Goal: Transaction & Acquisition: Purchase product/service

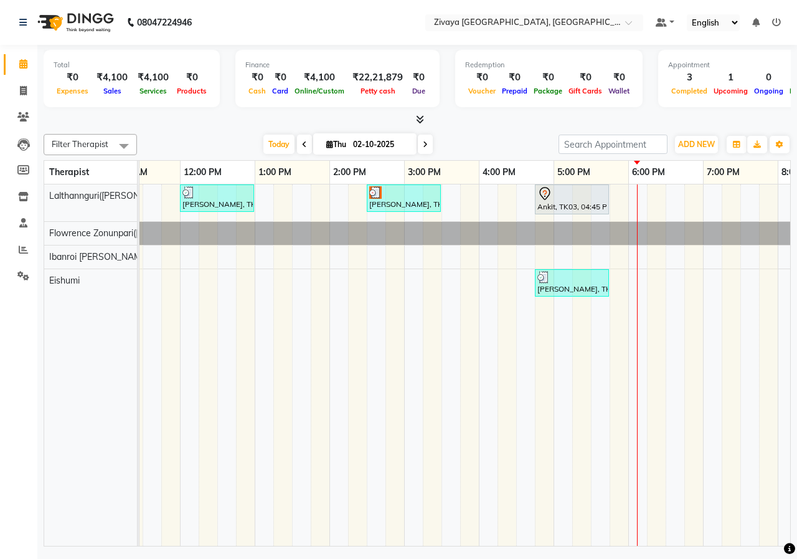
scroll to position [0, 545]
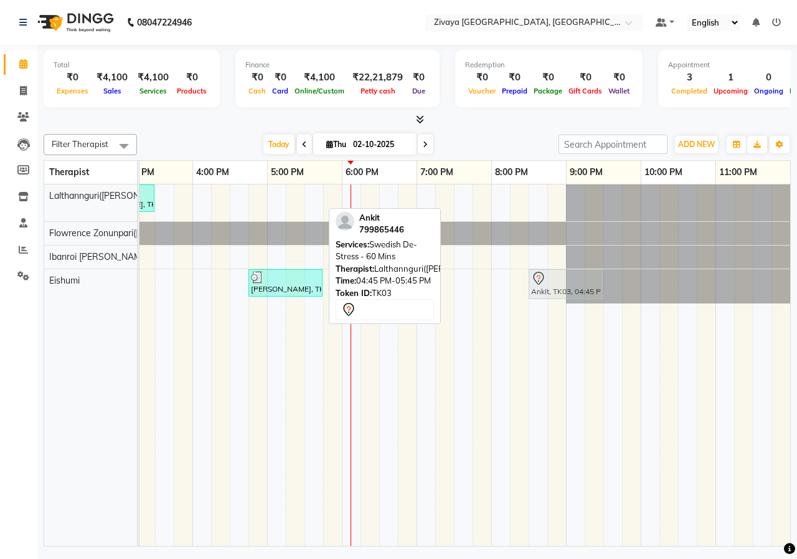
drag, startPoint x: 266, startPoint y: 202, endPoint x: 466, endPoint y: 301, distance: 223.9
click at [538, 303] on div "[PERSON_NAME], TK01, 12:00 PM-01:00 PM, Swedish De-Stress - 60 Mins [PERSON_NAM…" at bounding box center [193, 364] width 1196 height 361
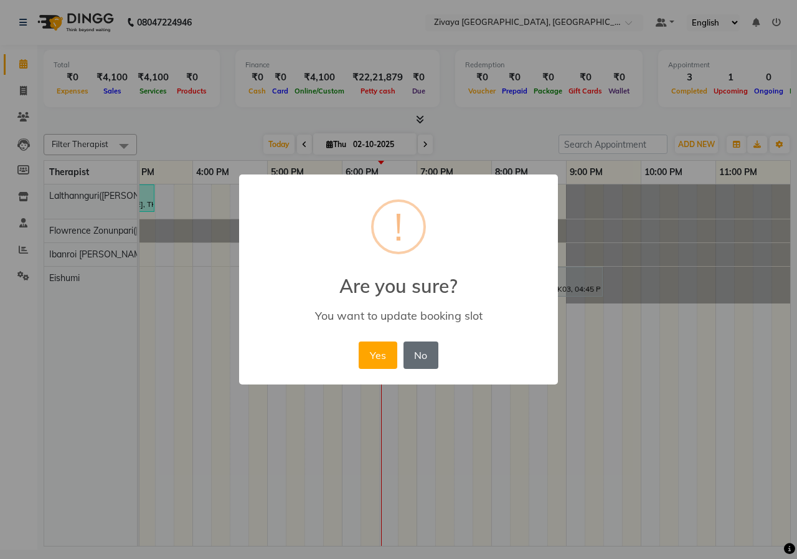
click at [425, 364] on button "No" at bounding box center [421, 354] width 35 height 27
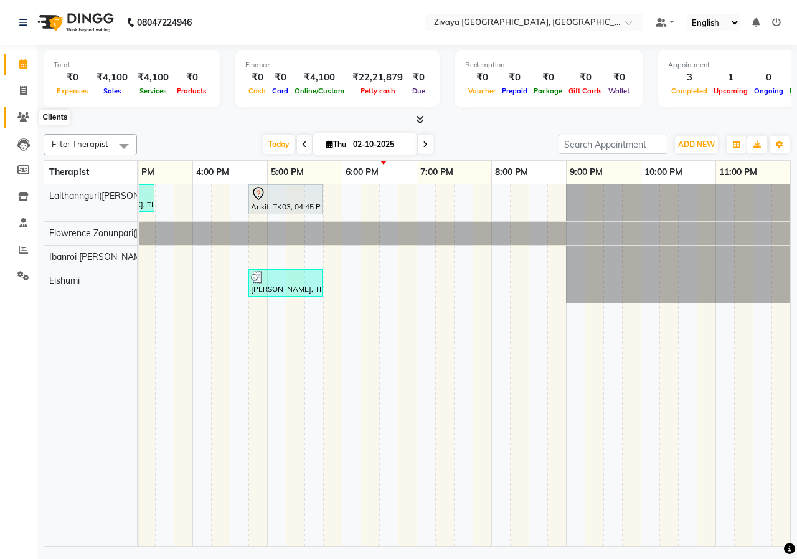
click at [21, 111] on span at bounding box center [23, 117] width 22 height 14
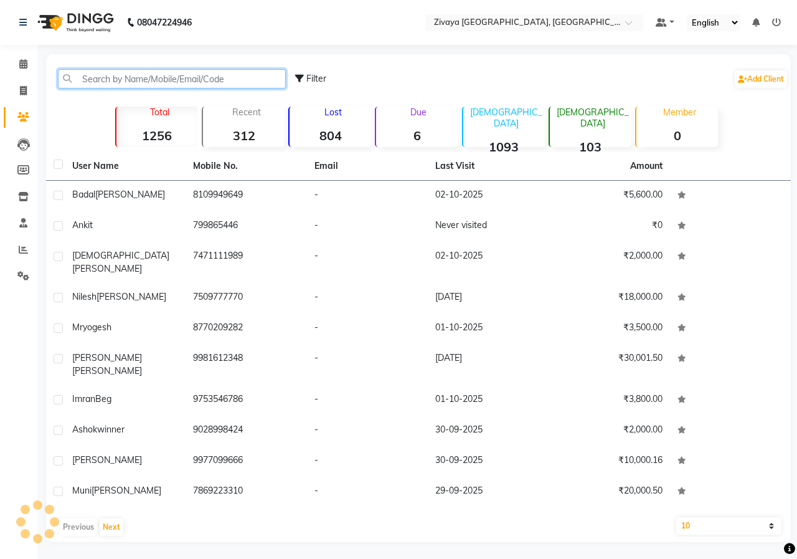
click at [112, 82] on input "text" at bounding box center [172, 78] width 228 height 19
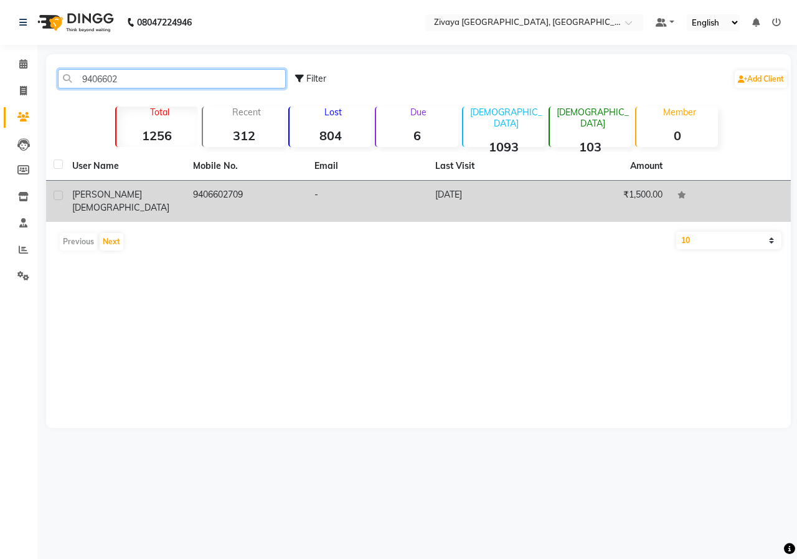
type input "9406602"
click at [125, 195] on div "[PERSON_NAME]" at bounding box center [125, 201] width 106 height 26
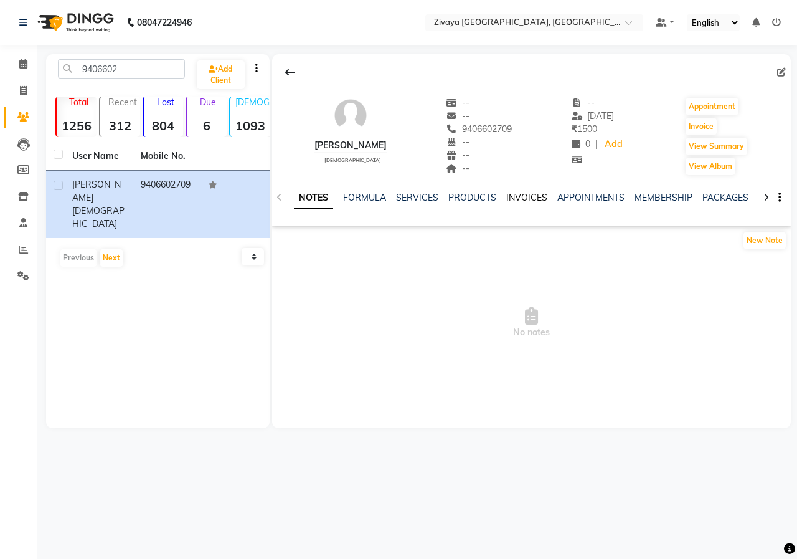
click at [514, 194] on link "INVOICES" at bounding box center [526, 197] width 41 height 11
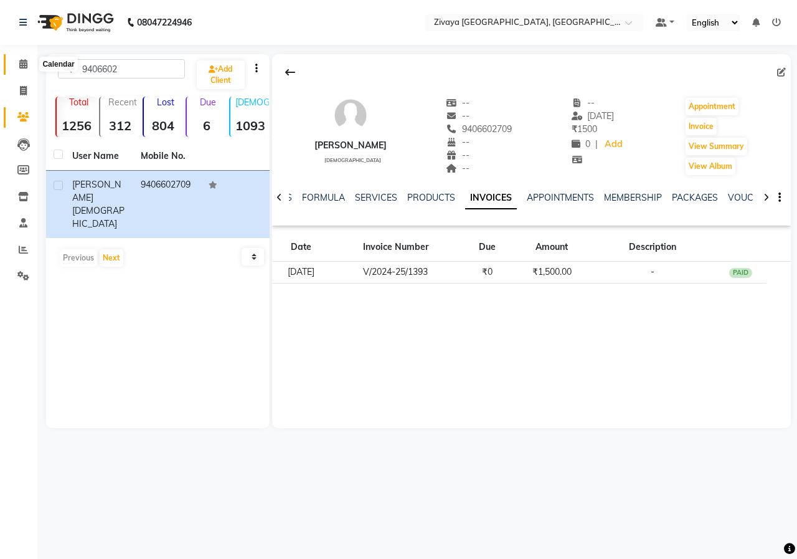
click at [17, 68] on span at bounding box center [23, 64] width 22 height 14
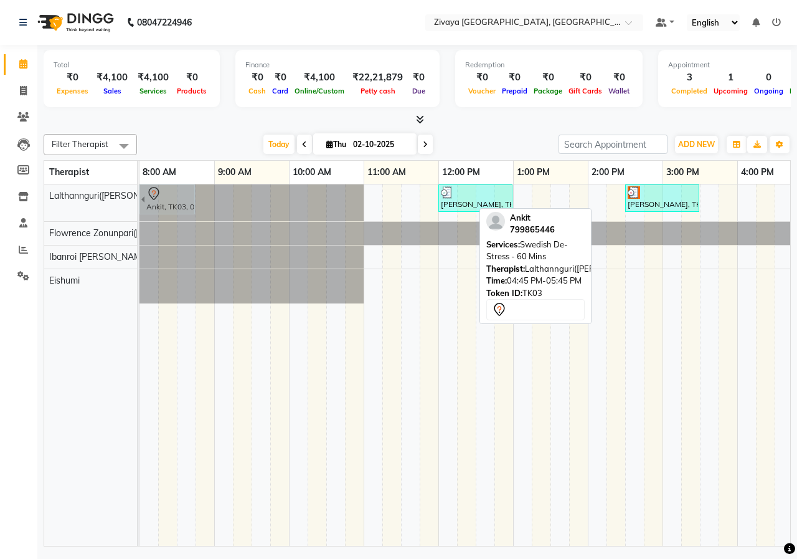
drag, startPoint x: 642, startPoint y: 203, endPoint x: 159, endPoint y: 214, distance: 483.3
click at [139, 214] on div "[PERSON_NAME], TK01, 12:00 PM-01:00 PM, Swedish De-Stress - 60 Mins [PERSON_NAM…" at bounding box center [139, 202] width 0 height 37
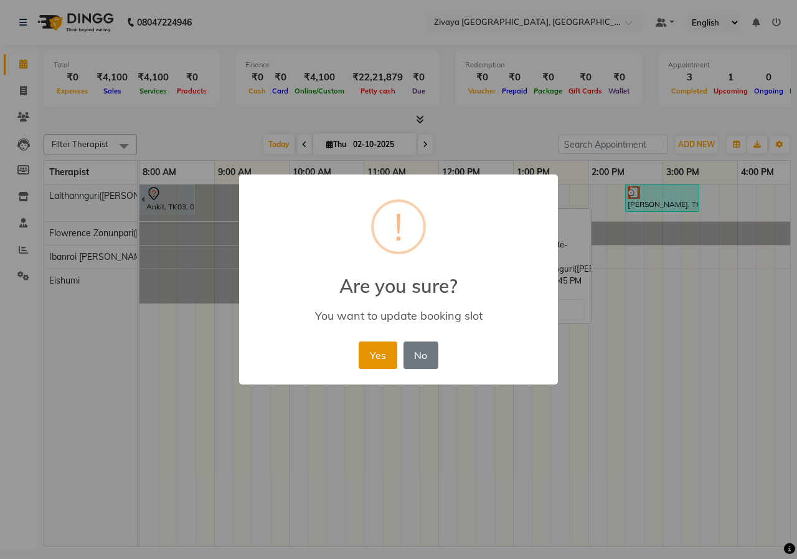
click at [371, 351] on button "Yes" at bounding box center [378, 354] width 38 height 27
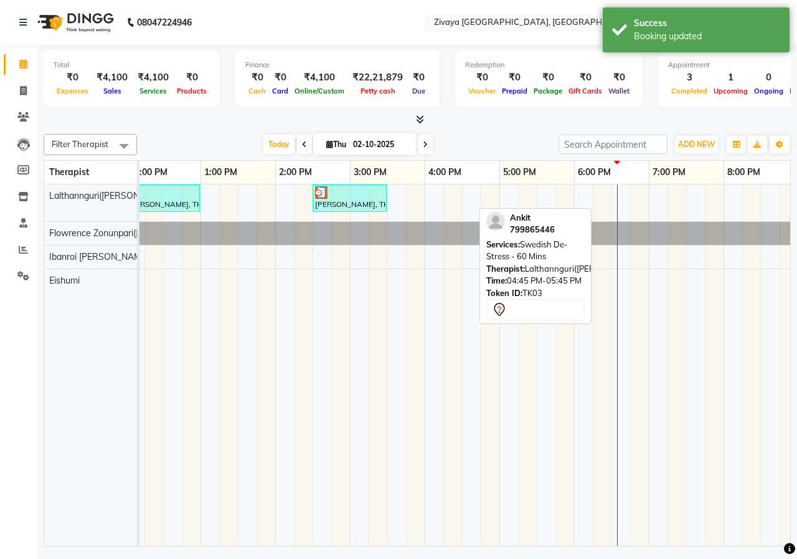
click at [624, 197] on div "Ankit, TK03, 07:45 AM-08:45 AM, Swedish De-Stress - 60 Mins [PERSON_NAME], TK01…" at bounding box center [425, 364] width 1196 height 361
select select "49516"
select select "tentative"
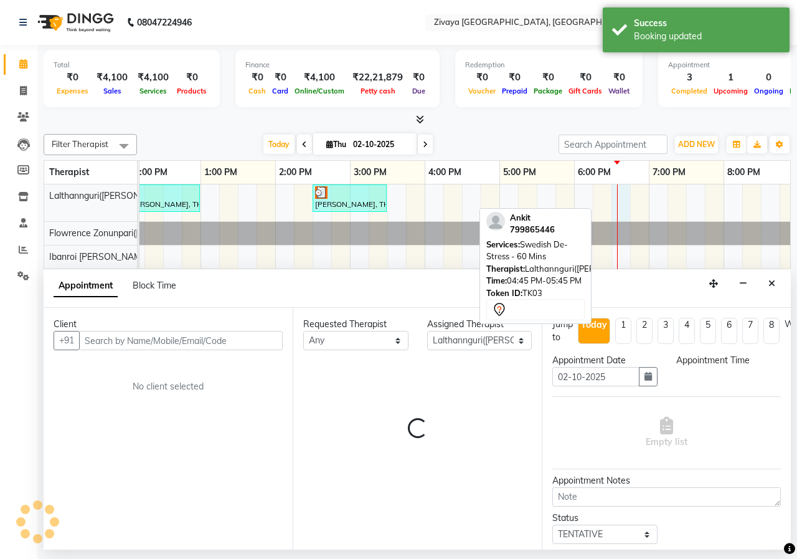
select select "1110"
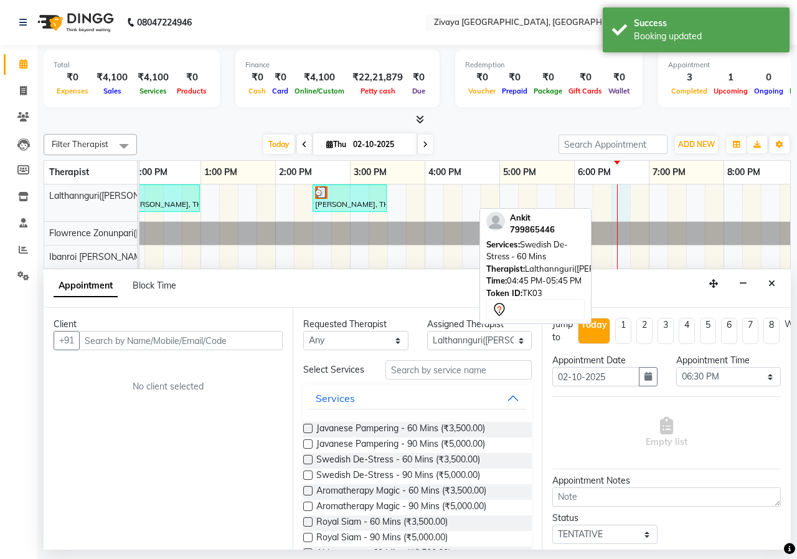
click at [407, 288] on div "Appointment Block Time" at bounding box center [417, 288] width 747 height 39
drag, startPoint x: 428, startPoint y: 284, endPoint x: 677, endPoint y: 285, distance: 249.1
click at [436, 285] on div "Appointment Block Time" at bounding box center [417, 288] width 747 height 39
click at [608, 212] on div "Ankit, TK03, 07:45 AM-08:45 AM, Swedish De-Stress - 60 Mins [PERSON_NAME], TK01…" at bounding box center [425, 364] width 1196 height 361
click at [790, 283] on div "Appointment Block Time" at bounding box center [417, 288] width 747 height 39
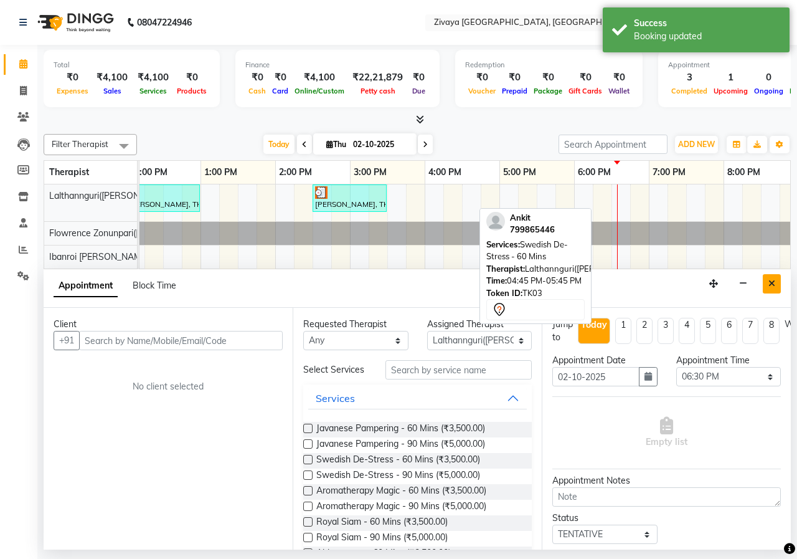
click at [768, 282] on icon "Close" at bounding box center [771, 283] width 7 height 9
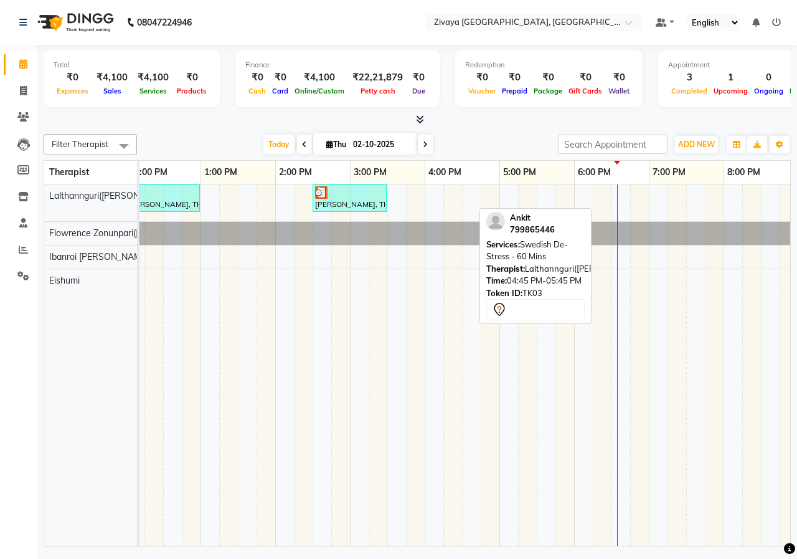
click at [633, 215] on div "Ankit, TK03, 07:45 AM-08:45 AM, Swedish De-Stress - 60 Mins [PERSON_NAME], TK01…" at bounding box center [425, 364] width 1196 height 361
select select "49516"
select select "tentative"
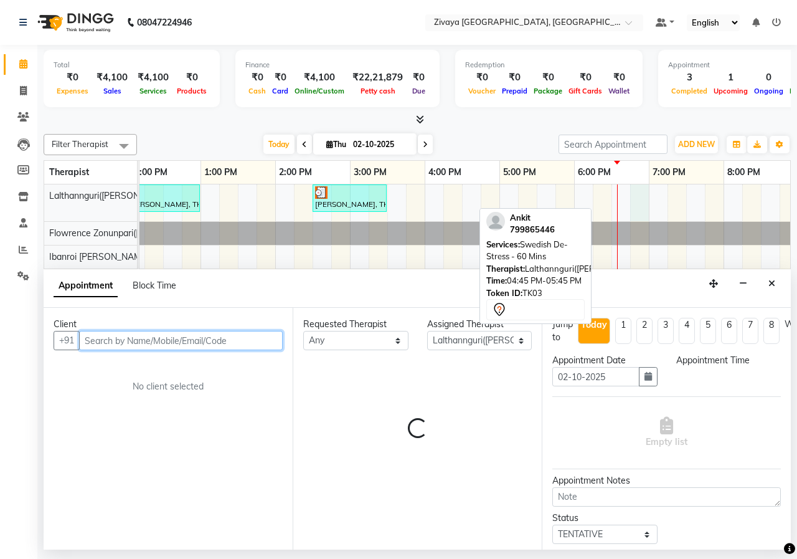
select select "1125"
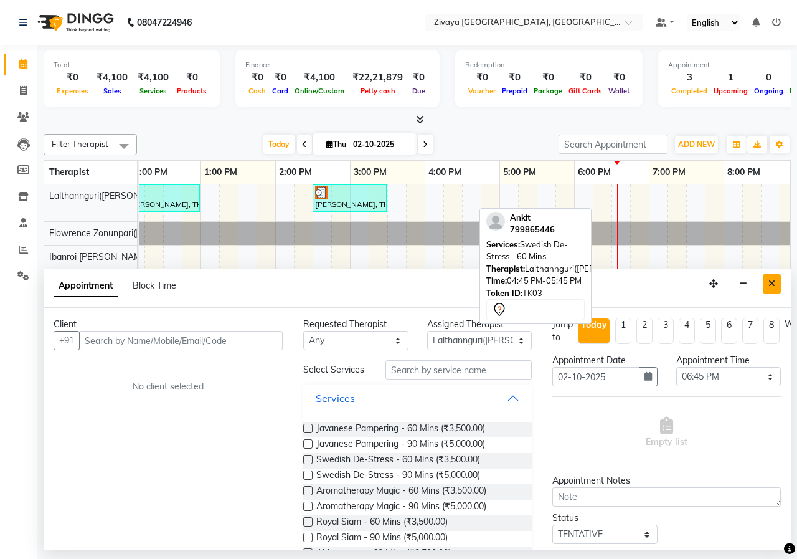
click at [770, 276] on button "Close" at bounding box center [772, 283] width 18 height 19
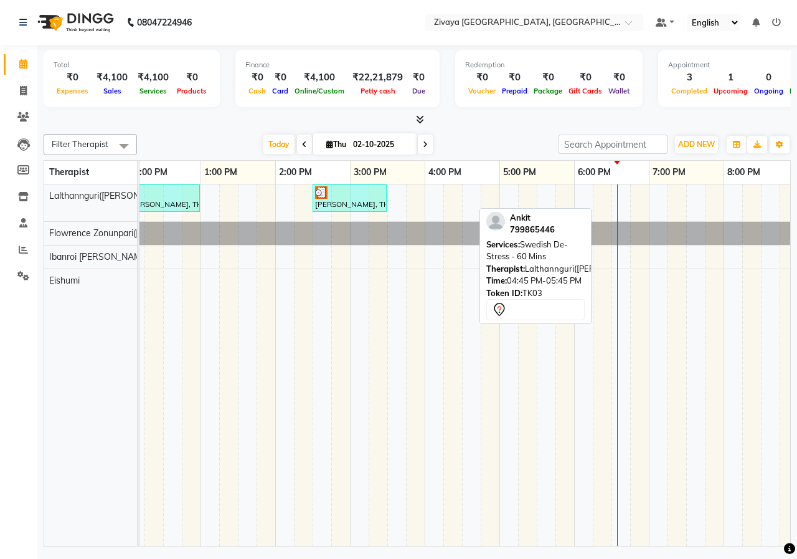
click at [621, 210] on div "Ankit, TK03, 07:45 AM-08:45 AM, Swedish De-Stress - 60 Mins [PERSON_NAME], TK01…" at bounding box center [425, 364] width 1196 height 361
select select "49516"
select select "tentative"
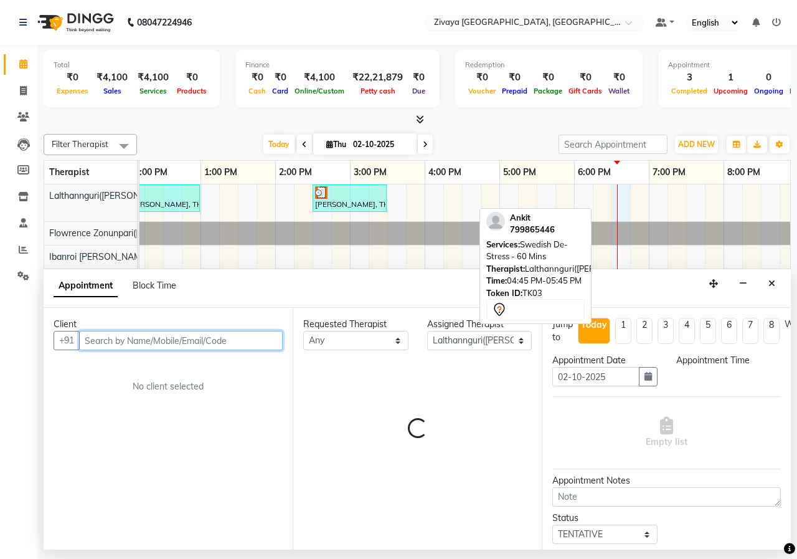
select select "1110"
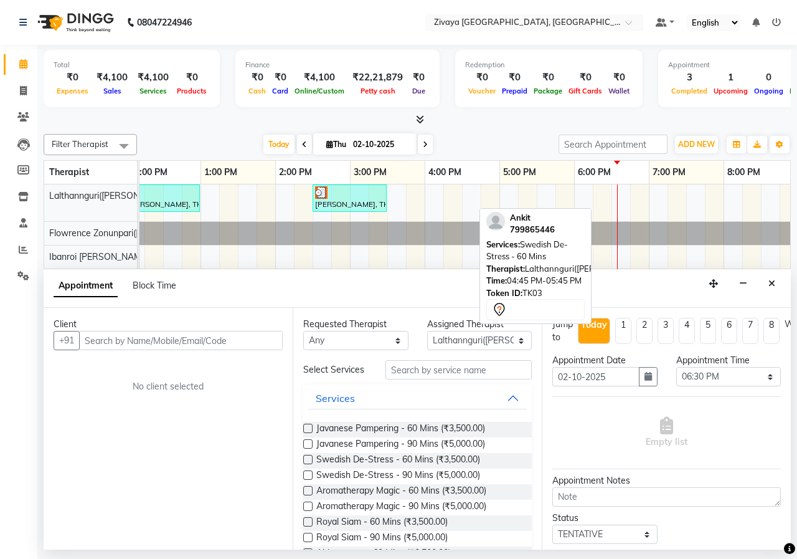
click at [309, 458] on label at bounding box center [307, 459] width 9 height 9
click at [309, 458] on input "checkbox" at bounding box center [307, 460] width 8 height 8
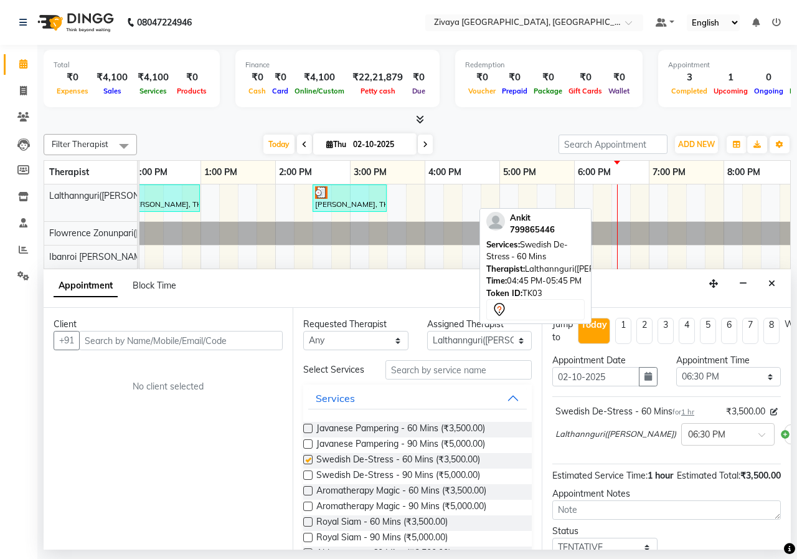
checkbox input "false"
click at [274, 340] on input "text" at bounding box center [181, 340] width 204 height 19
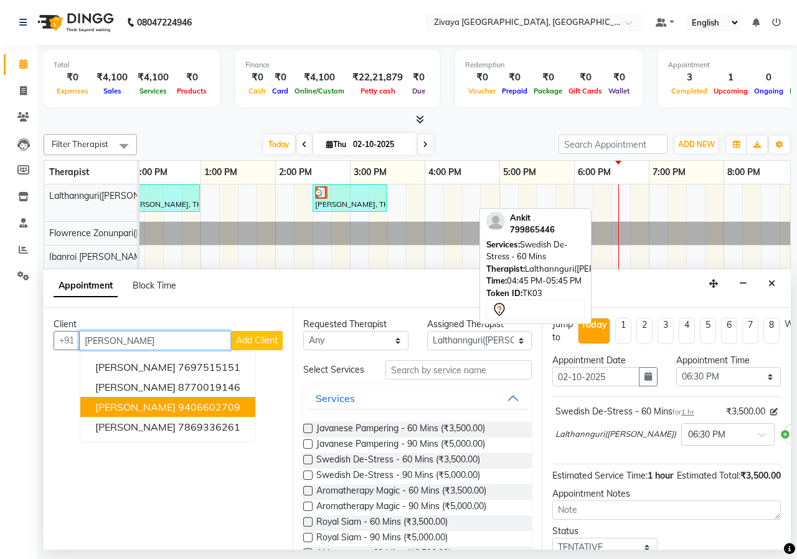
click at [220, 413] on button "[PERSON_NAME] 9406602709" at bounding box center [167, 407] width 175 height 20
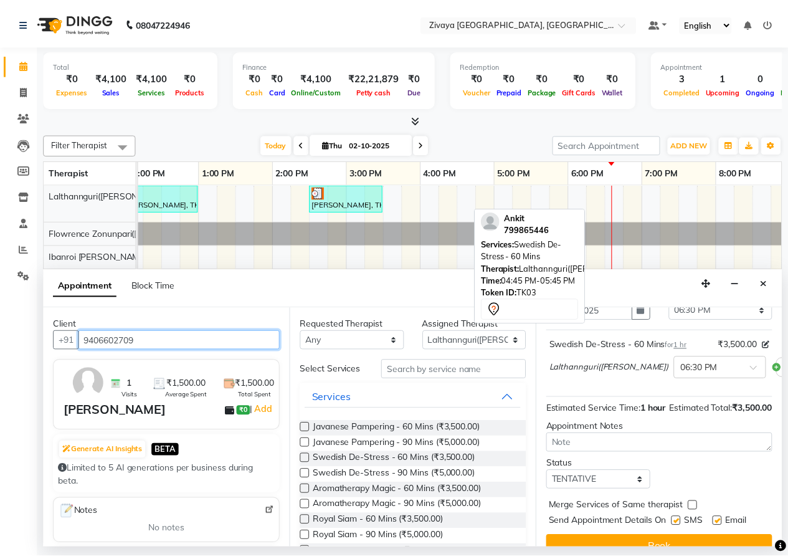
scroll to position [108, 0]
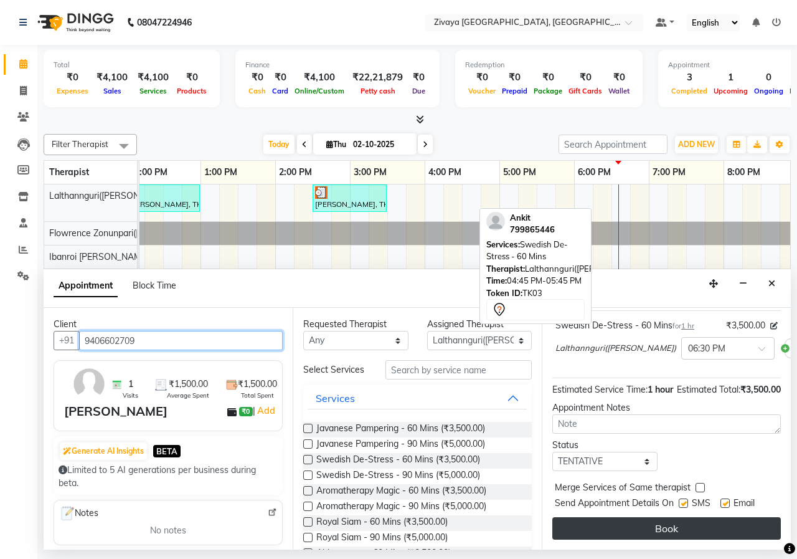
type input "9406602709"
click at [702, 517] on button "Book" at bounding box center [666, 528] width 229 height 22
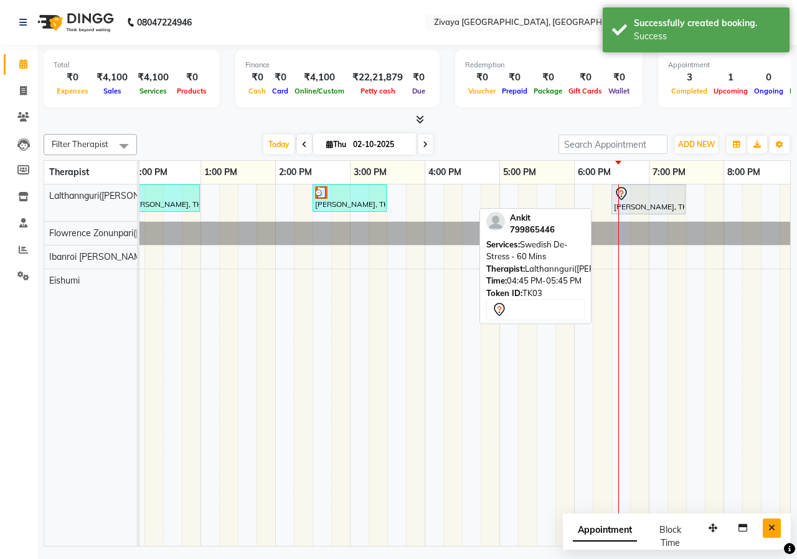
click at [767, 530] on button "Close" at bounding box center [772, 527] width 18 height 19
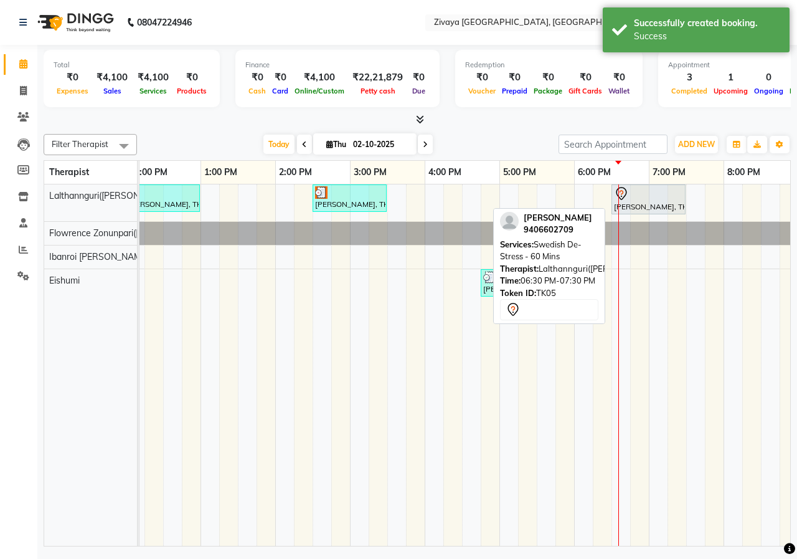
click at [633, 197] on div at bounding box center [648, 193] width 69 height 15
click at [626, 206] on div "[PERSON_NAME], TK05, 06:30 PM-07:30 PM, Swedish De-Stress - 60 Mins" at bounding box center [649, 199] width 72 height 26
select select "7"
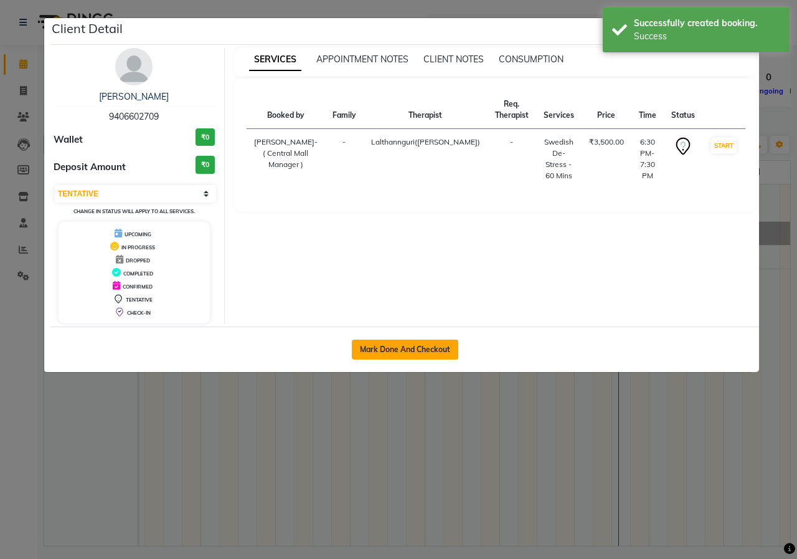
click at [432, 351] on button "Mark Done And Checkout" at bounding box center [405, 349] width 106 height 20
select select "service"
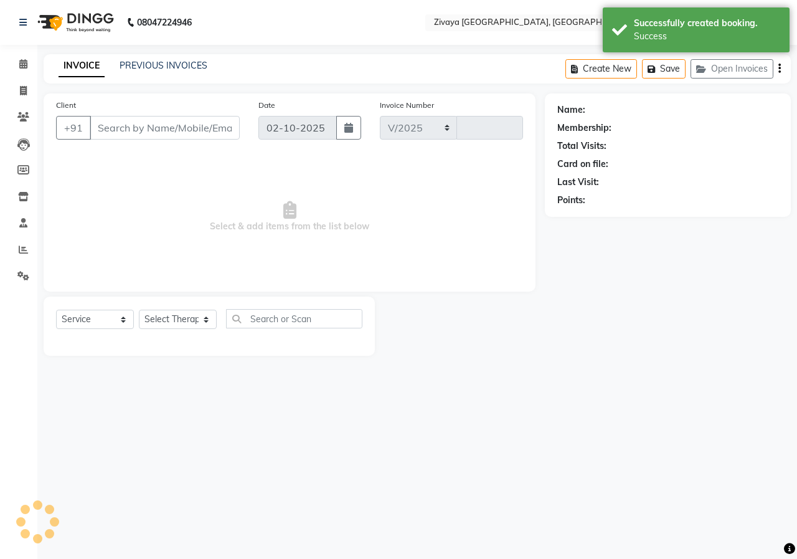
select select "6509"
type input "1011"
type input "9406602709"
select select "49516"
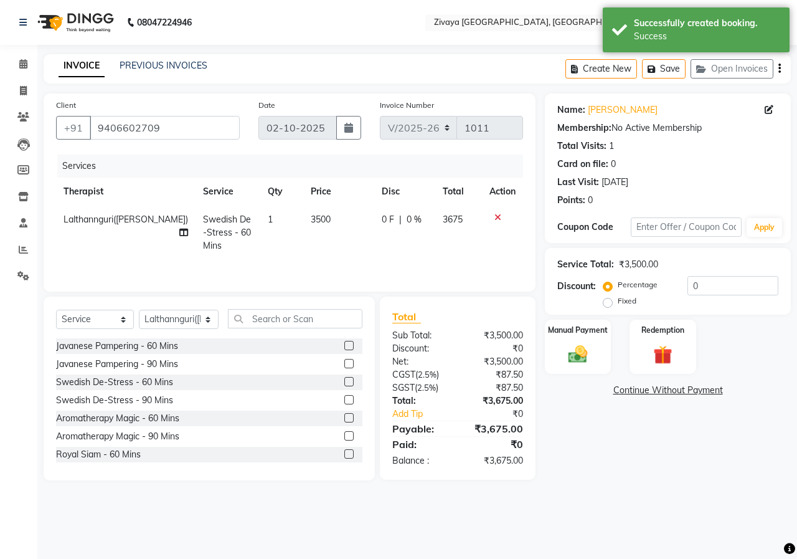
click at [618, 302] on label "Fixed" at bounding box center [627, 300] width 19 height 11
click at [608, 302] on input "Fixed" at bounding box center [610, 300] width 9 height 9
radio input "true"
click at [705, 289] on input "0" at bounding box center [732, 285] width 91 height 19
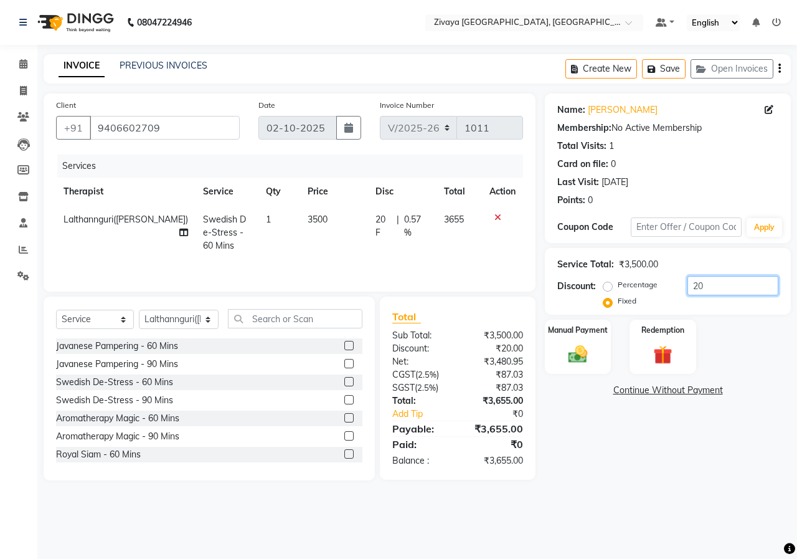
type input "2"
type input "1675"
click at [586, 328] on label "Manual Payment" at bounding box center [578, 329] width 62 height 12
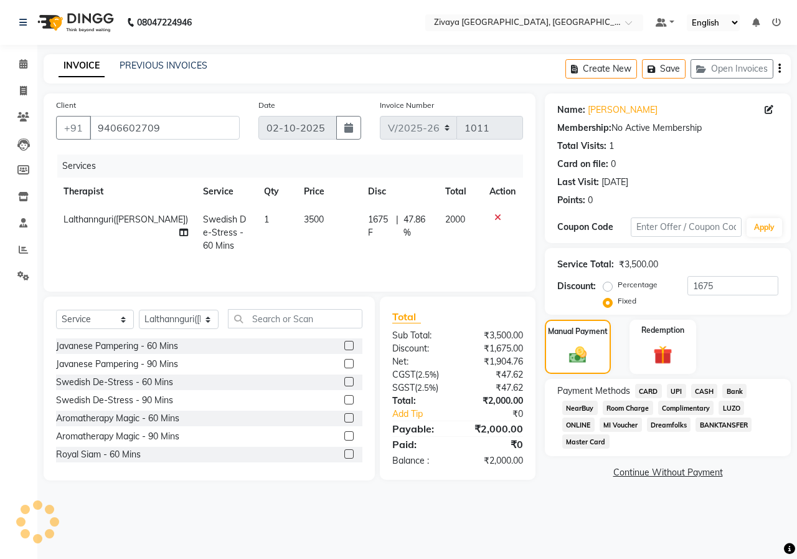
click at [653, 393] on span "CARD" at bounding box center [648, 391] width 27 height 14
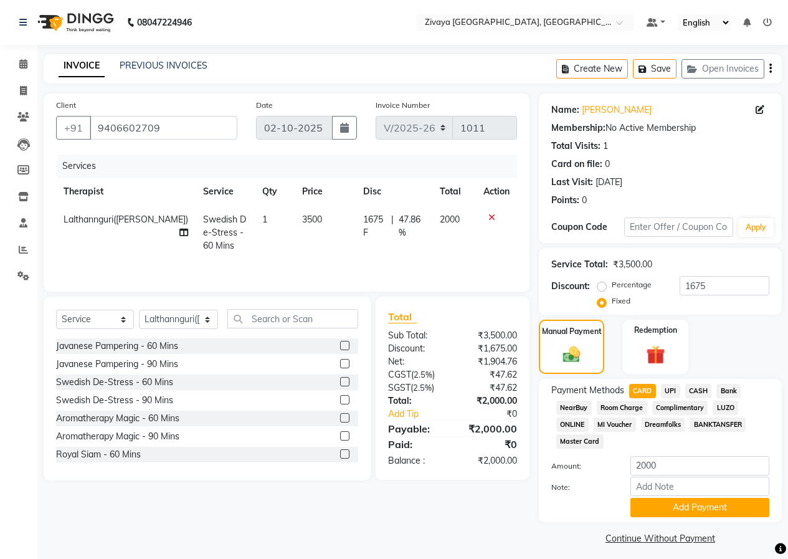
click at [693, 390] on span "CASH" at bounding box center [698, 391] width 27 height 14
click at [680, 505] on button "Add Payment" at bounding box center [699, 507] width 139 height 19
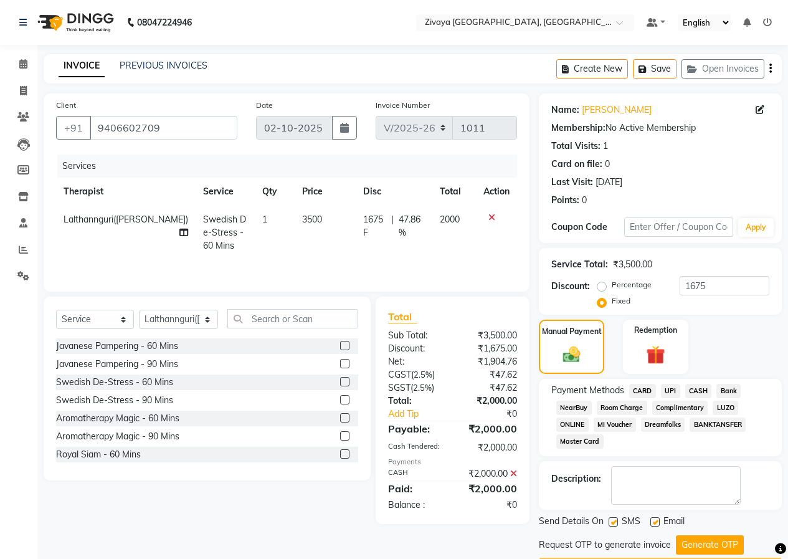
scroll to position [36, 0]
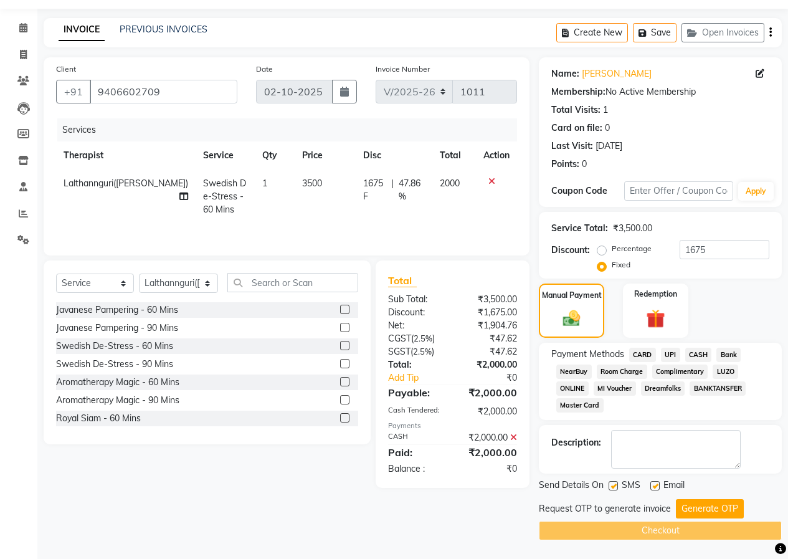
click at [691, 511] on button "Generate OTP" at bounding box center [710, 508] width 68 height 19
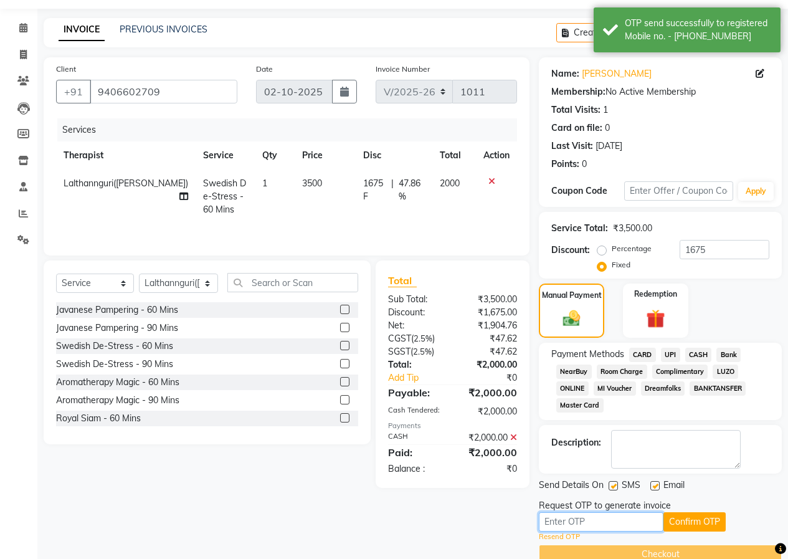
click at [645, 521] on input "text" at bounding box center [601, 521] width 125 height 19
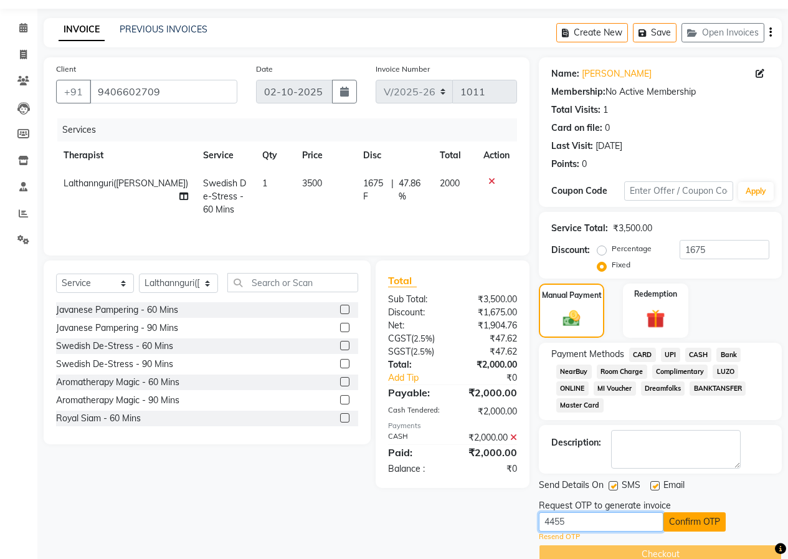
type input "4455"
click at [698, 521] on button "Confirm OTP" at bounding box center [694, 521] width 62 height 19
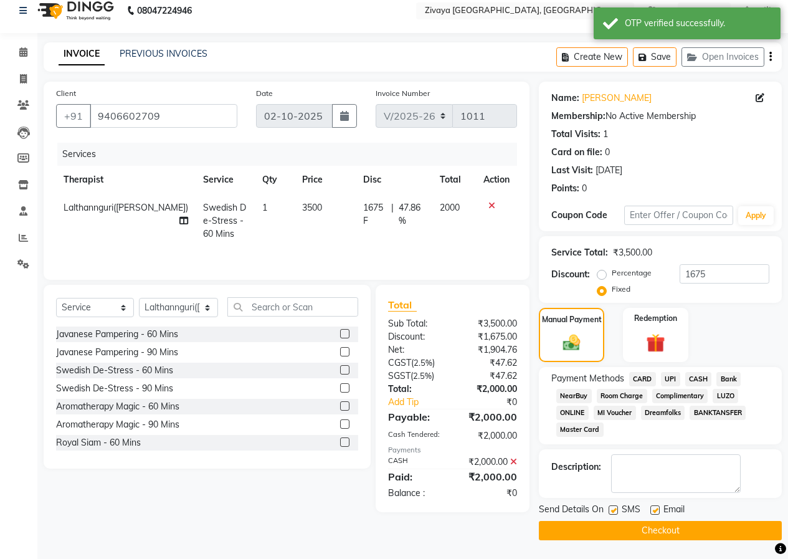
click at [698, 521] on button "Checkout" at bounding box center [660, 530] width 243 height 19
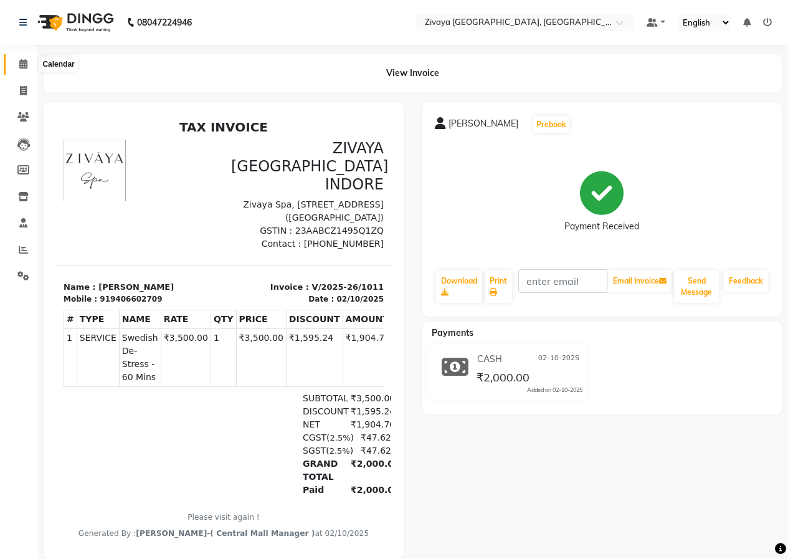
click at [30, 60] on span at bounding box center [23, 64] width 22 height 14
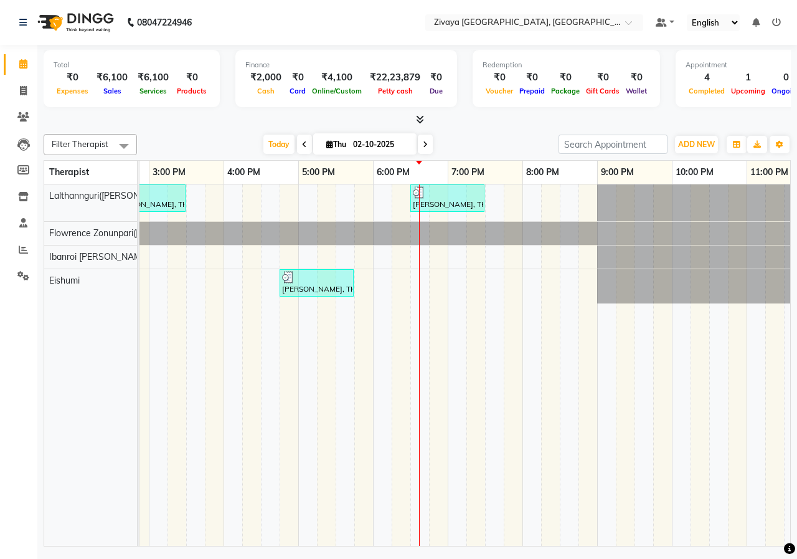
scroll to position [0, 545]
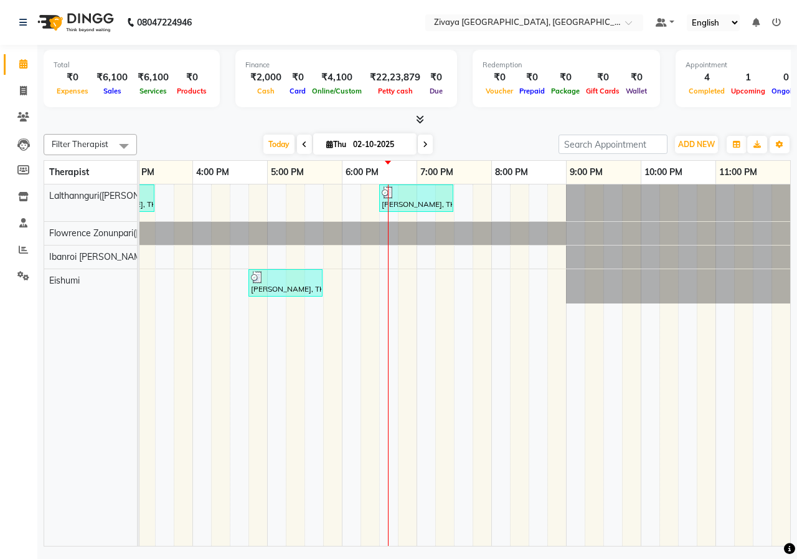
click at [418, 282] on div "Ankit, TK03, 07:45 AM-08:45 AM, Swedish De-Stress - 60 Mins [PERSON_NAME], TK01…" at bounding box center [193, 364] width 1196 height 361
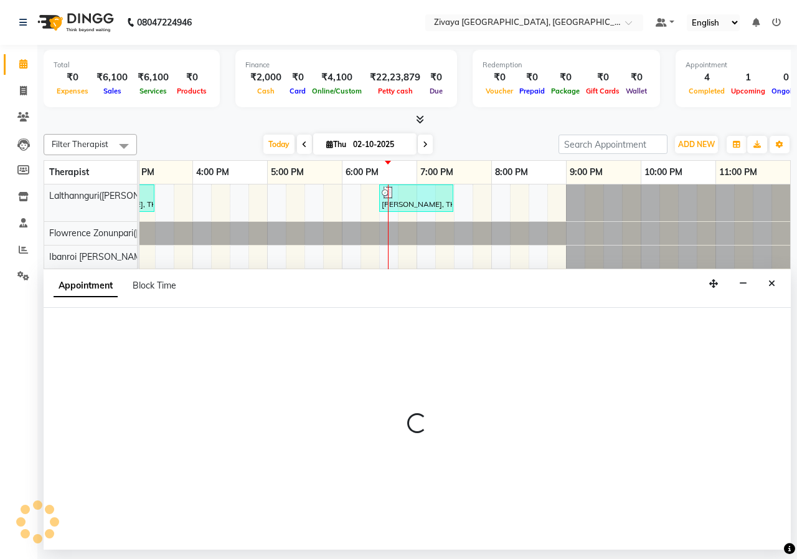
click at [418, 282] on div "Appointment Block Time" at bounding box center [417, 288] width 747 height 39
select select "79832"
select select "1140"
select select "tentative"
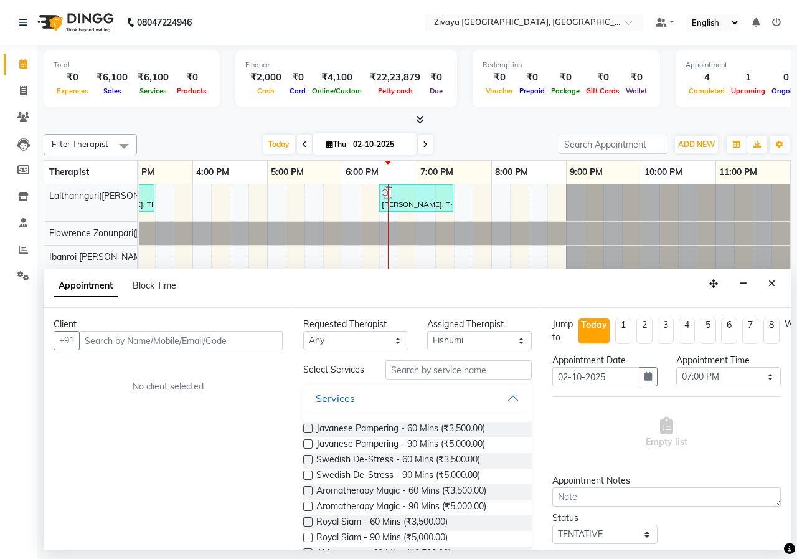
click at [307, 460] on label at bounding box center [307, 459] width 9 height 9
click at [307, 460] on input "checkbox" at bounding box center [307, 460] width 8 height 8
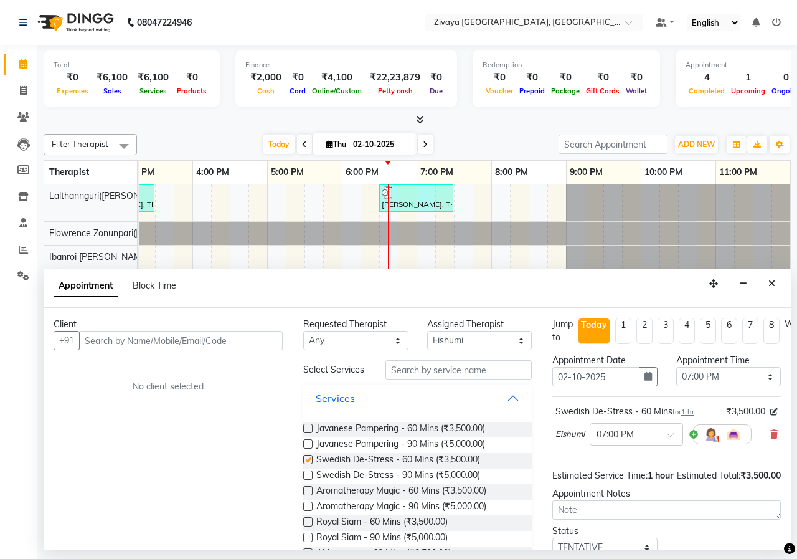
checkbox input "false"
click at [266, 342] on input "text" at bounding box center [181, 340] width 204 height 19
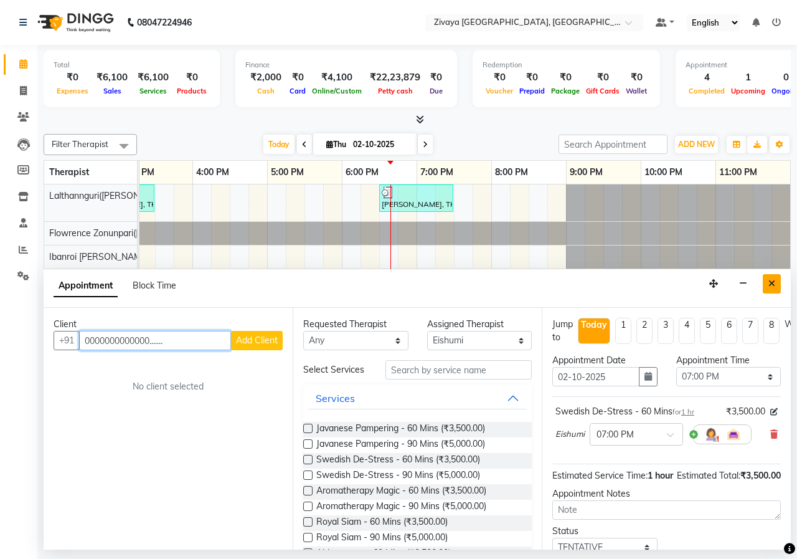
type input "0000000000000......."
click at [777, 278] on button "Close" at bounding box center [772, 283] width 18 height 19
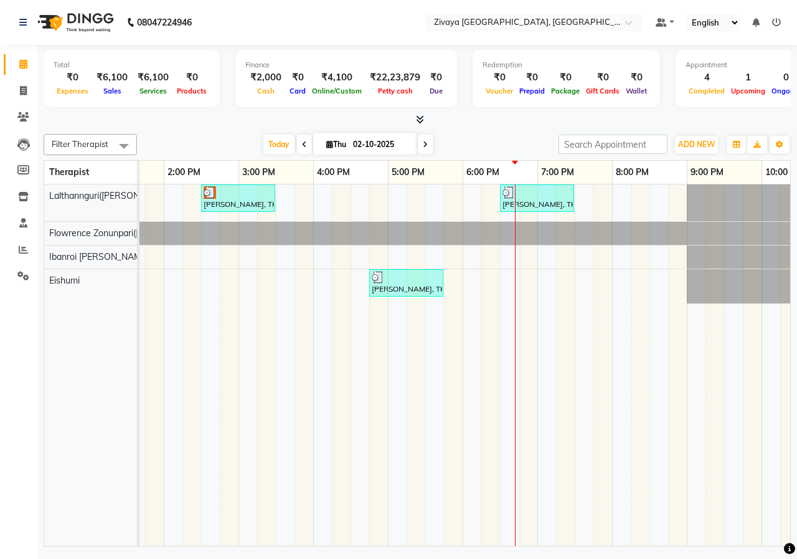
scroll to position [0, 347]
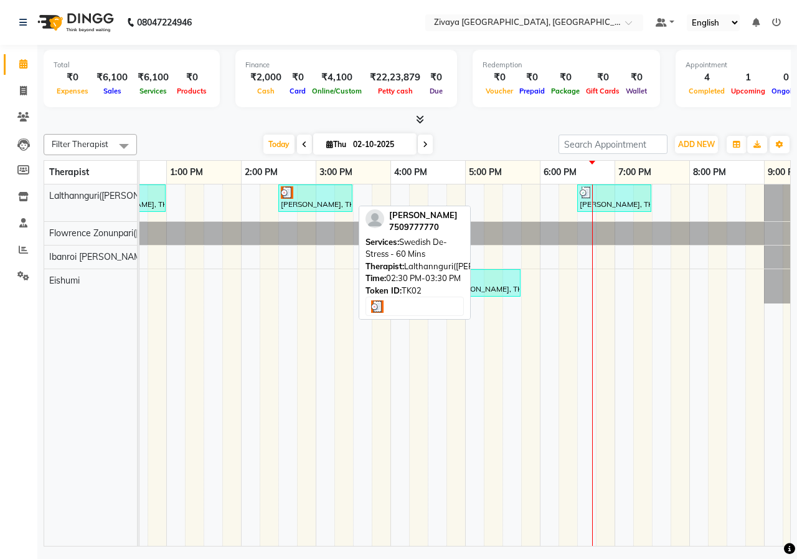
click at [325, 194] on div at bounding box center [315, 192] width 69 height 12
select select "3"
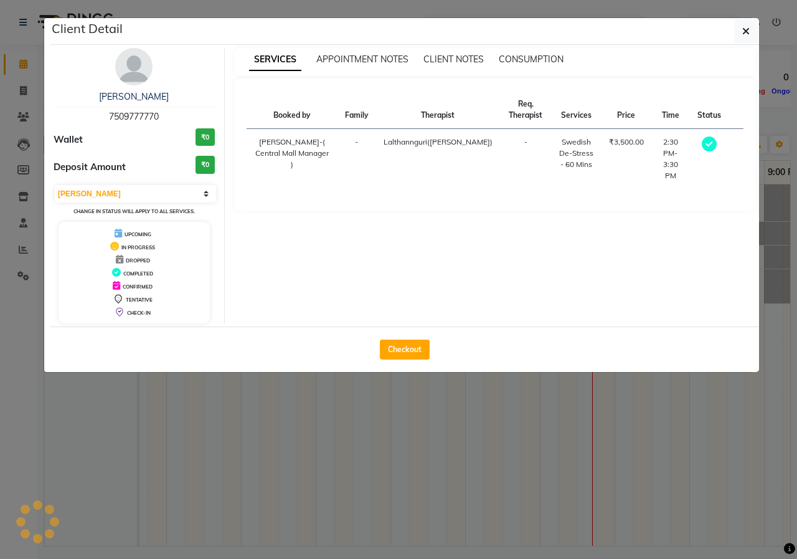
click at [328, 192] on div "Client Detail [PERSON_NAME] 7509777770 Wallet ₹0 Deposit Amount ₹0 Select MARK …" at bounding box center [399, 194] width 710 height 355
click at [399, 342] on button "Checkout" at bounding box center [405, 349] width 50 height 20
select select "service"
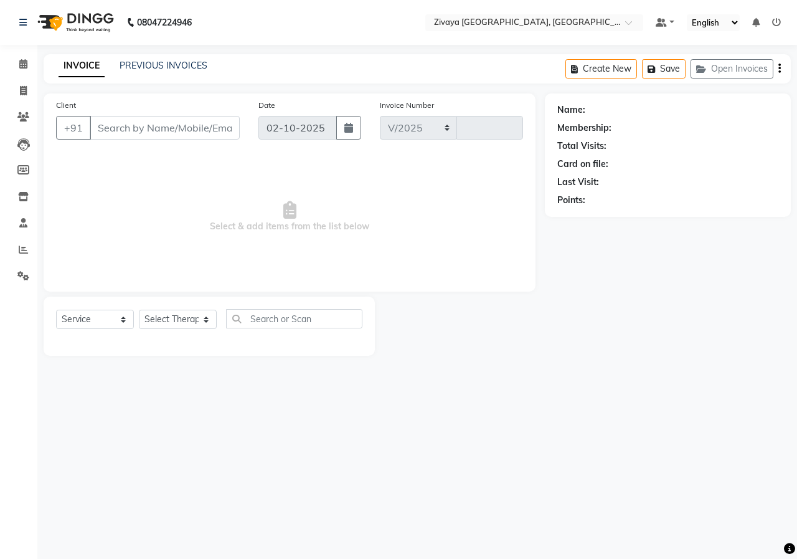
select select "6509"
type input "1012"
type input "7509777770"
select select "49516"
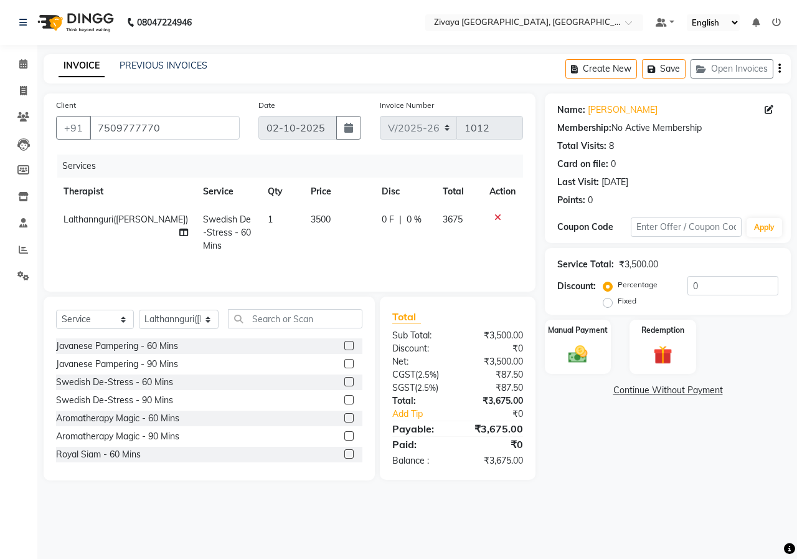
click at [618, 303] on label "Fixed" at bounding box center [627, 300] width 19 height 11
click at [608, 303] on input "Fixed" at bounding box center [610, 300] width 9 height 9
radio input "true"
click at [796, 268] on div "Name: [PERSON_NAME] Membership: No Active Membership Total Visits: 8 Card on fi…" at bounding box center [672, 286] width 255 height 387
click at [768, 277] on input "0" at bounding box center [732, 285] width 91 height 19
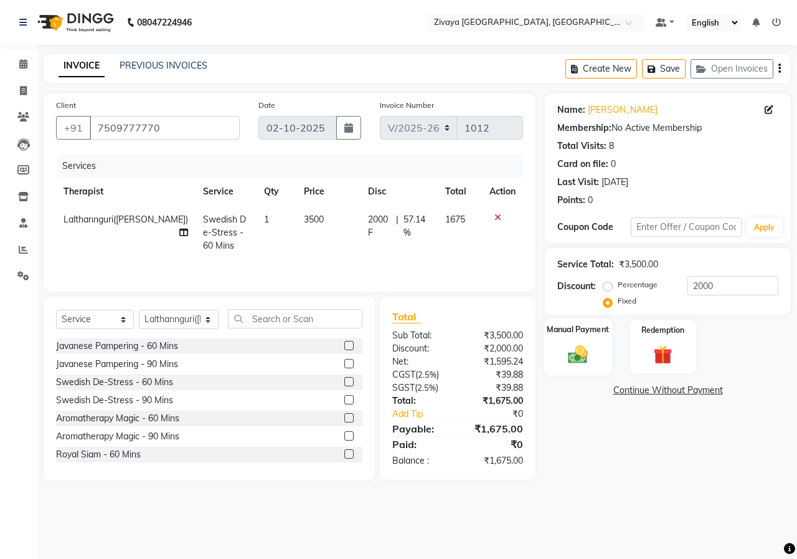
click at [580, 361] on img at bounding box center [578, 353] width 32 height 23
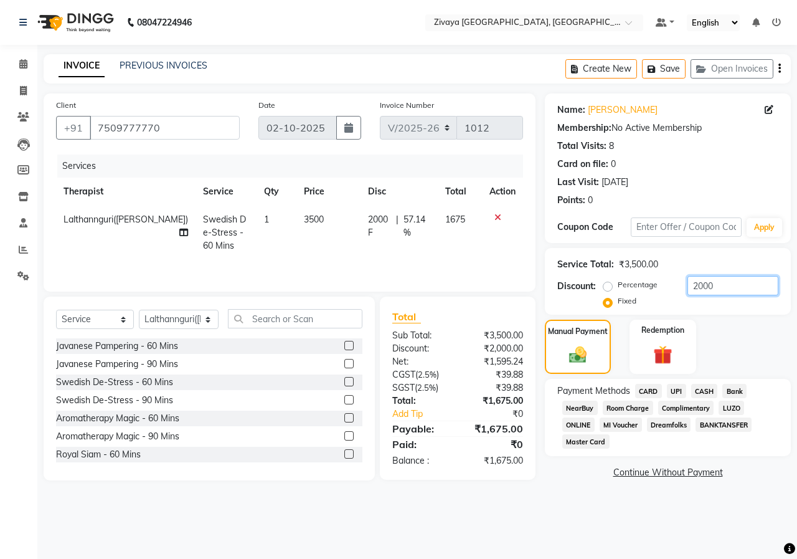
drag, startPoint x: 731, startPoint y: 272, endPoint x: 643, endPoint y: 288, distance: 89.8
click at [643, 288] on div "Service Total: ₹3,500.00 Discount: Percentage Fixed 2000" at bounding box center [667, 281] width 221 height 57
type input "1675"
